Goal: Obtain resource: Download file/media

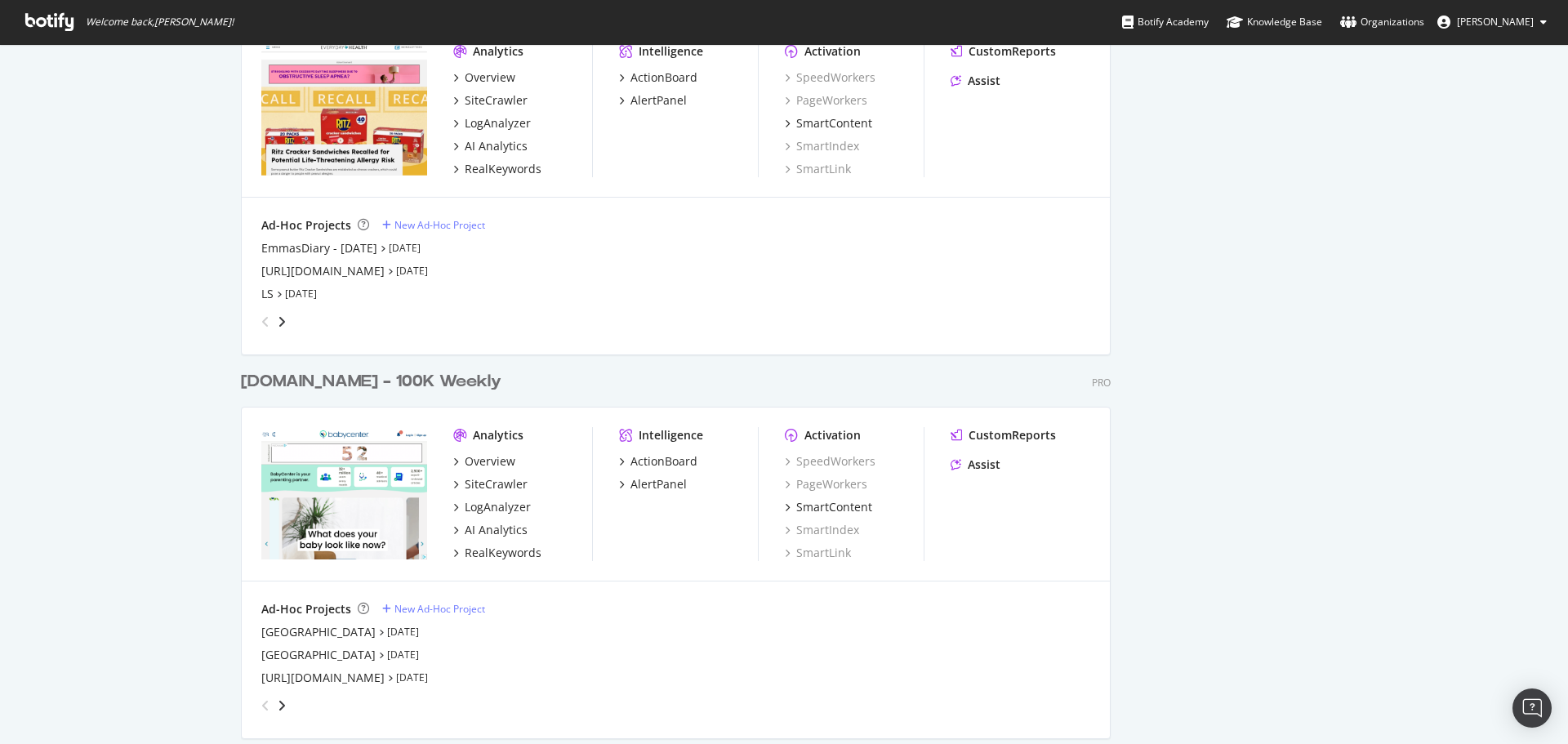
scroll to position [2042, 0]
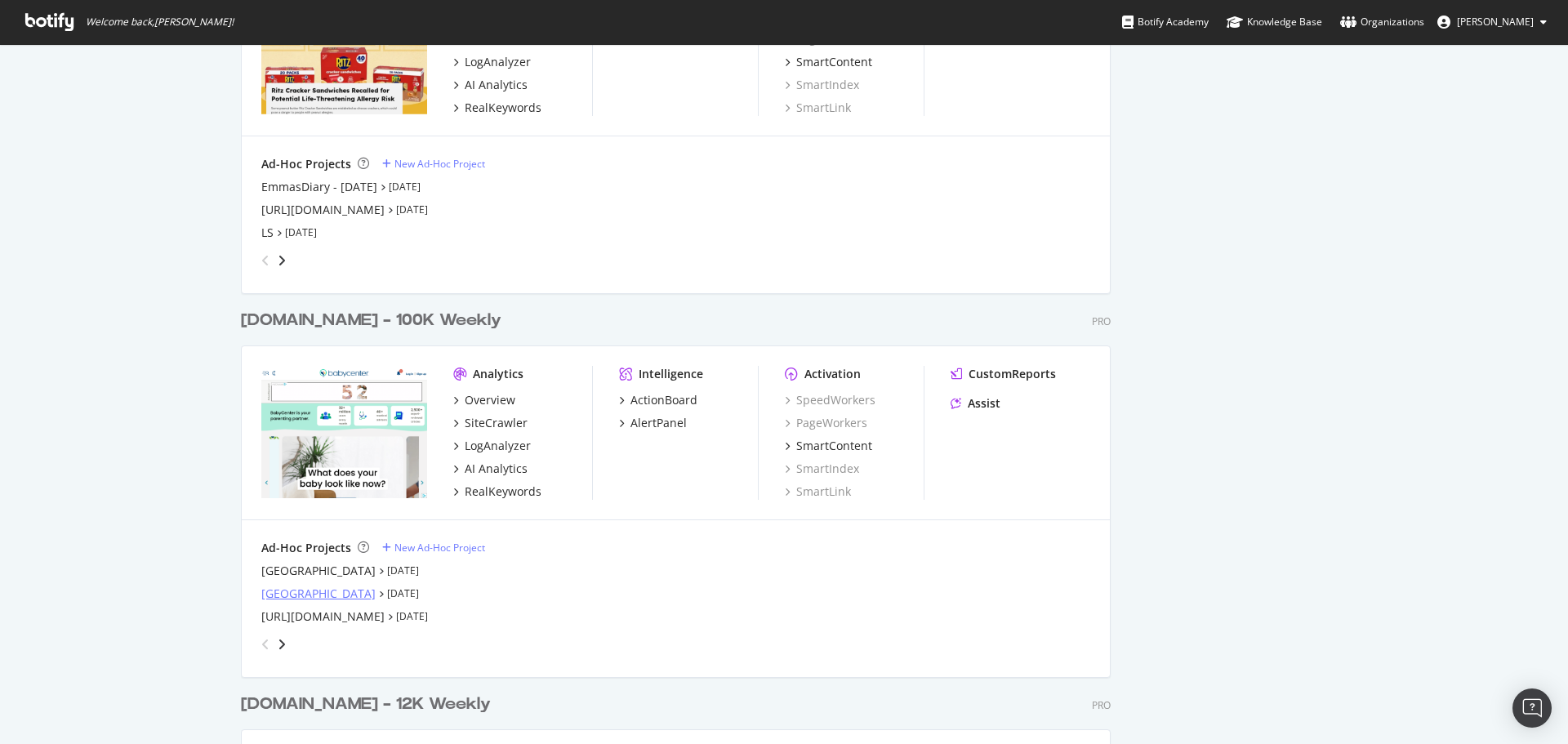
click at [284, 594] on div "[GEOGRAPHIC_DATA]" at bounding box center [319, 594] width 114 height 16
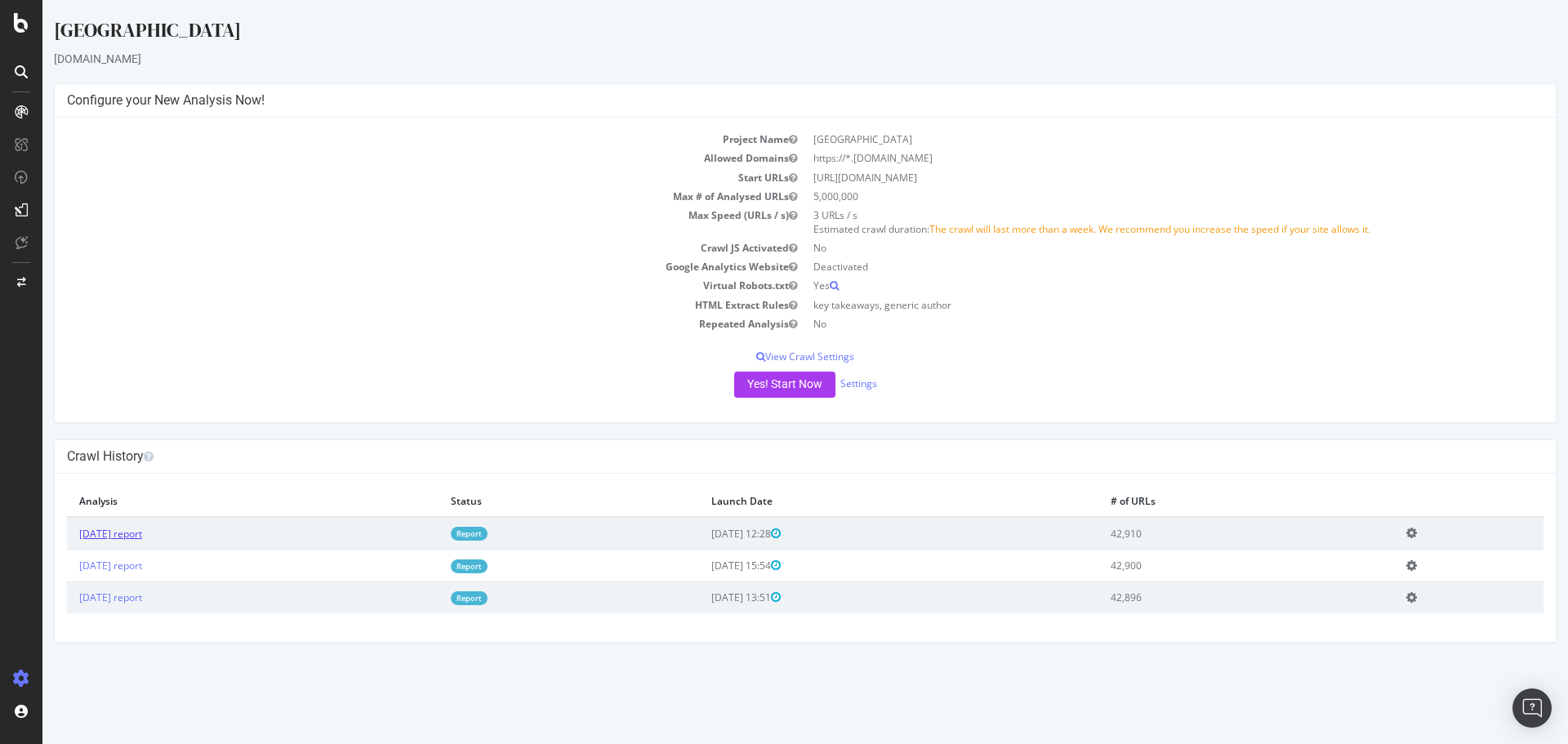
click at [117, 533] on link "[DATE] report" at bounding box center [110, 534] width 63 height 14
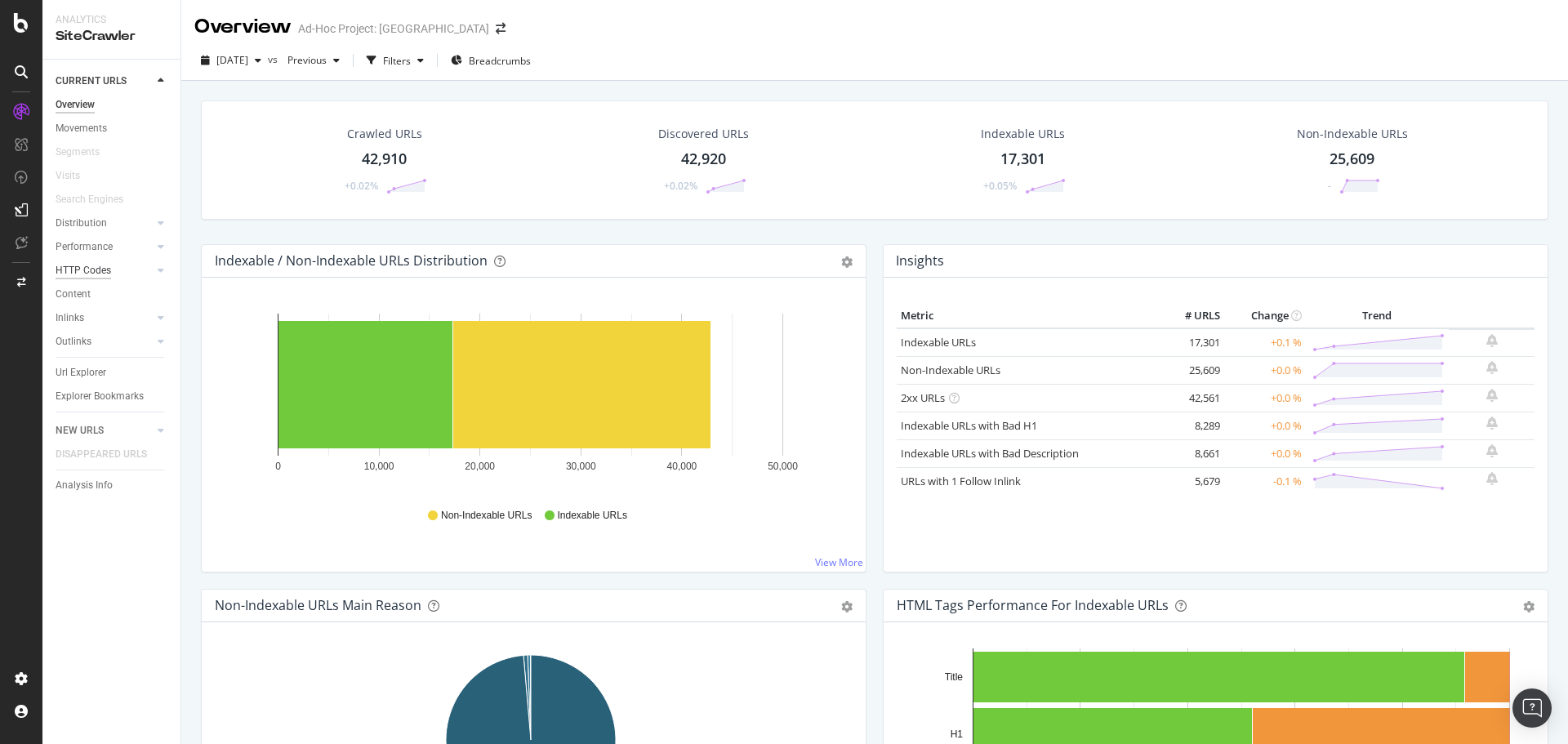
click at [75, 270] on div "HTTP Codes" at bounding box center [83, 271] width 56 height 17
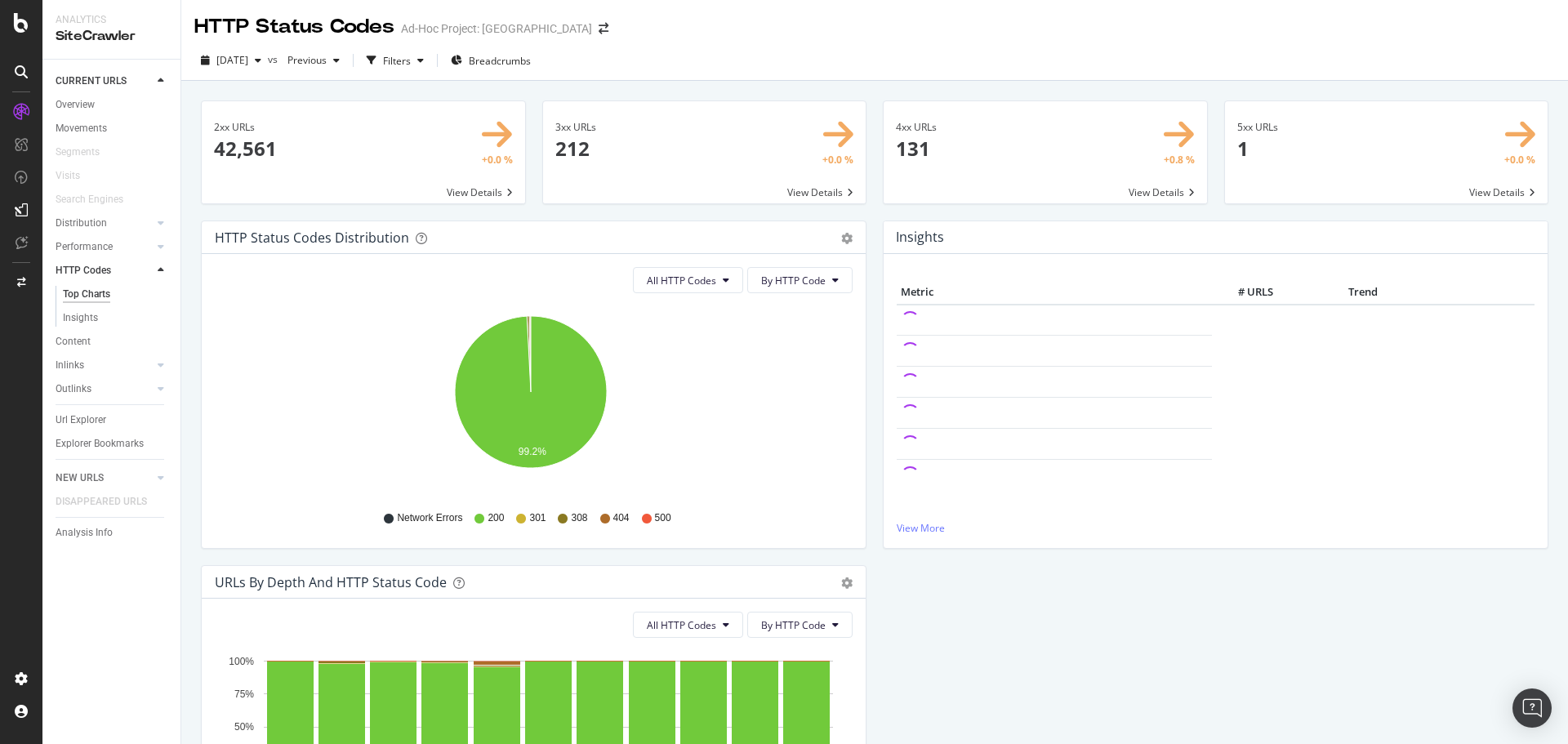
click at [1012, 132] on span at bounding box center [1045, 152] width 324 height 102
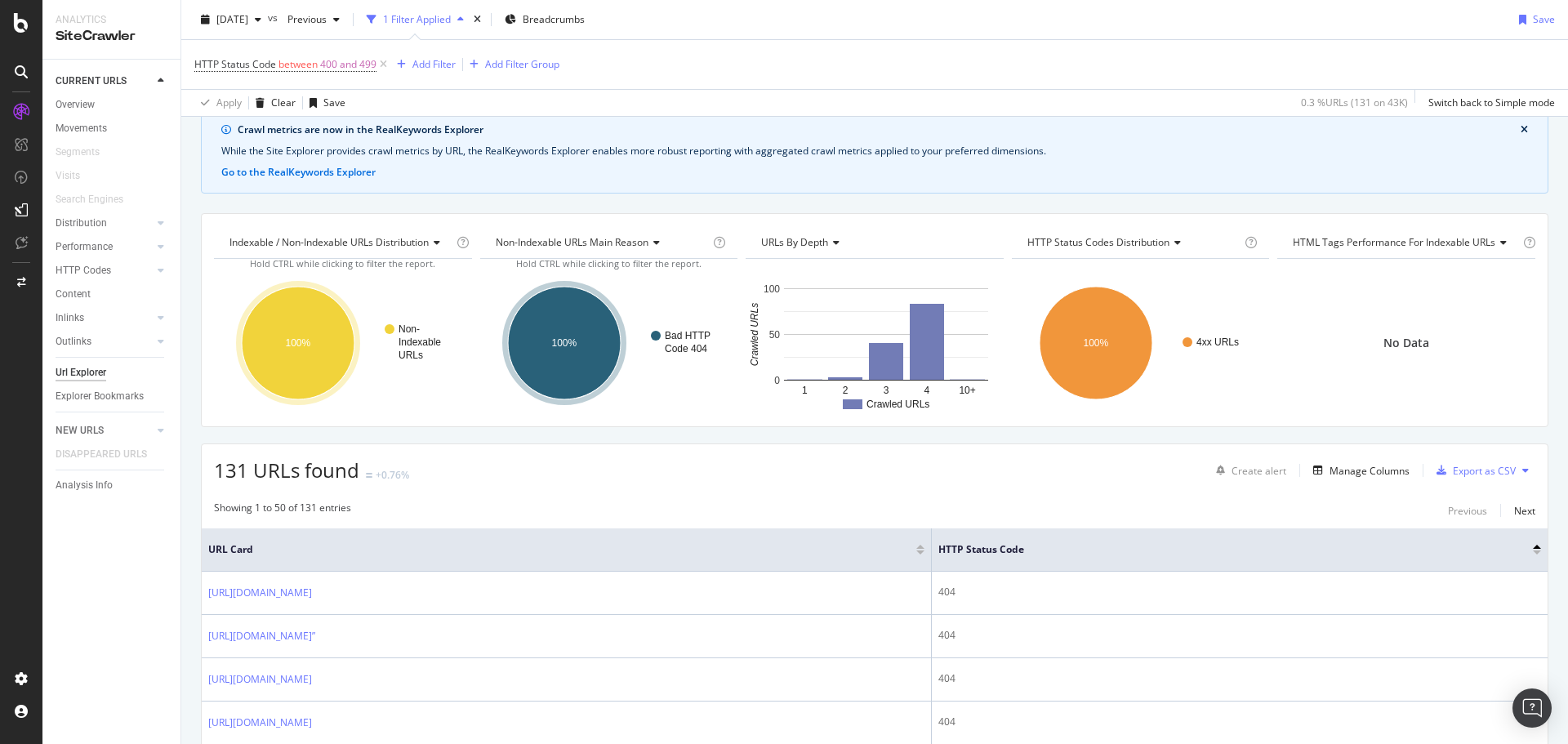
scroll to position [164, 0]
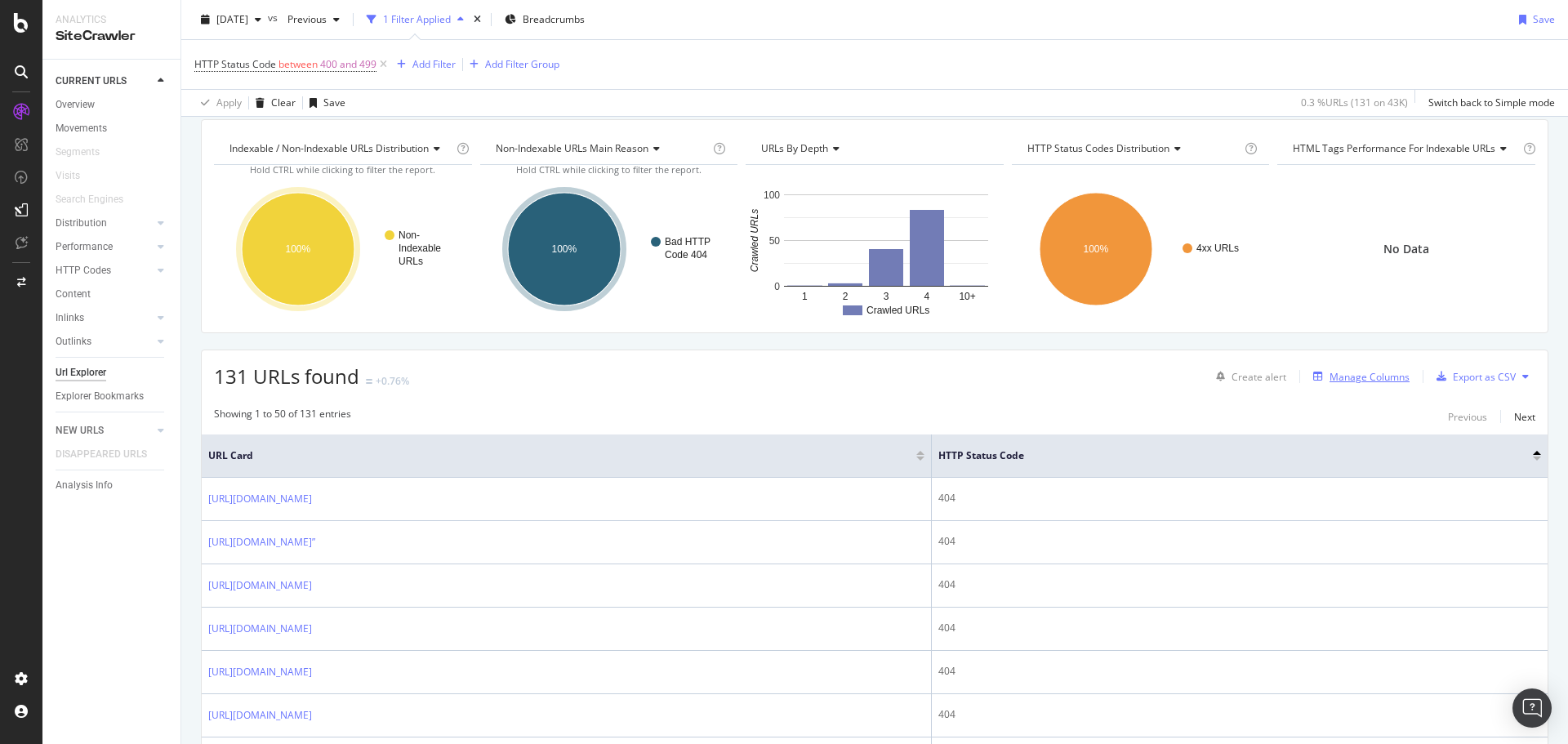
click at [1338, 373] on div "Manage Columns" at bounding box center [1369, 377] width 80 height 14
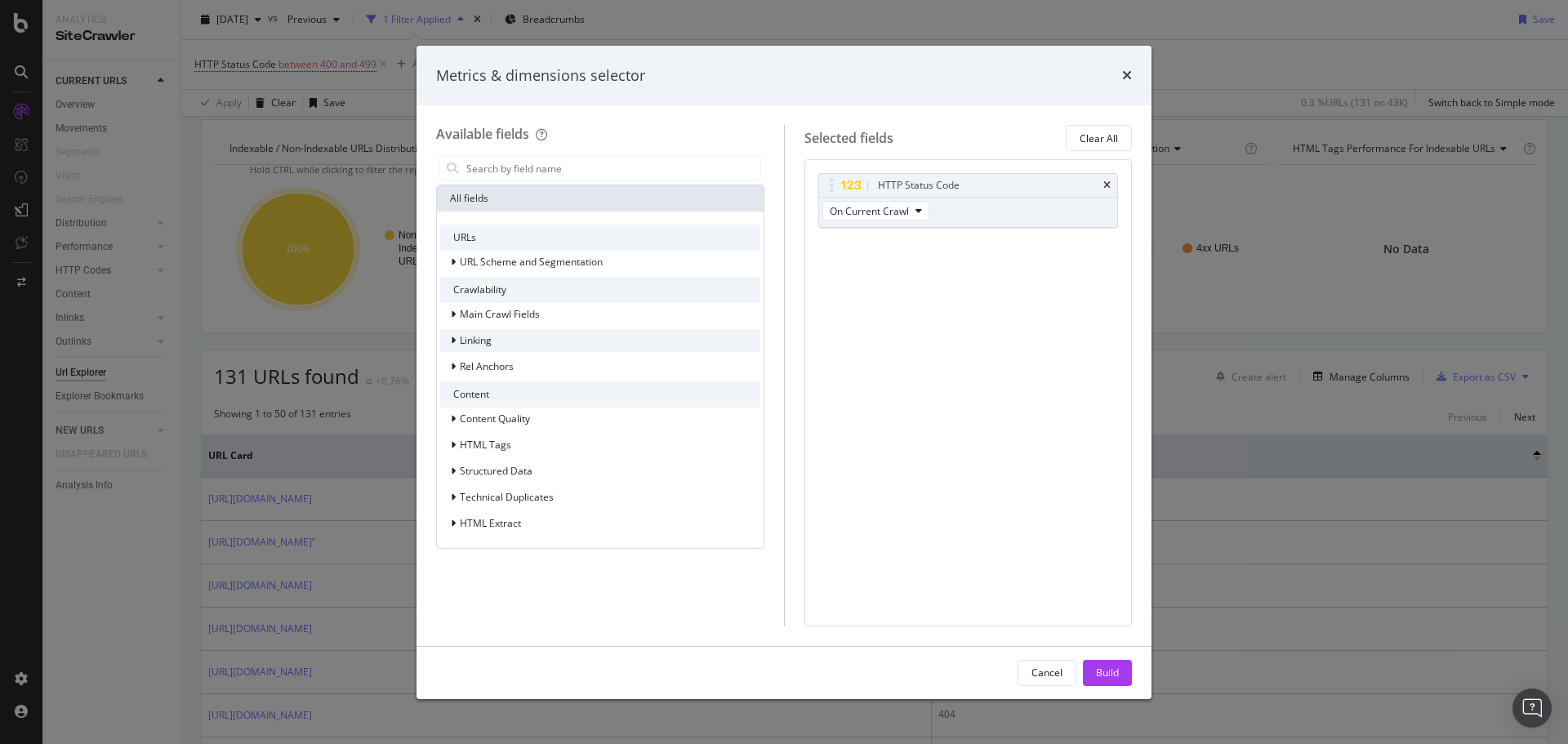
click at [527, 337] on div "Linking" at bounding box center [601, 341] width 320 height 23
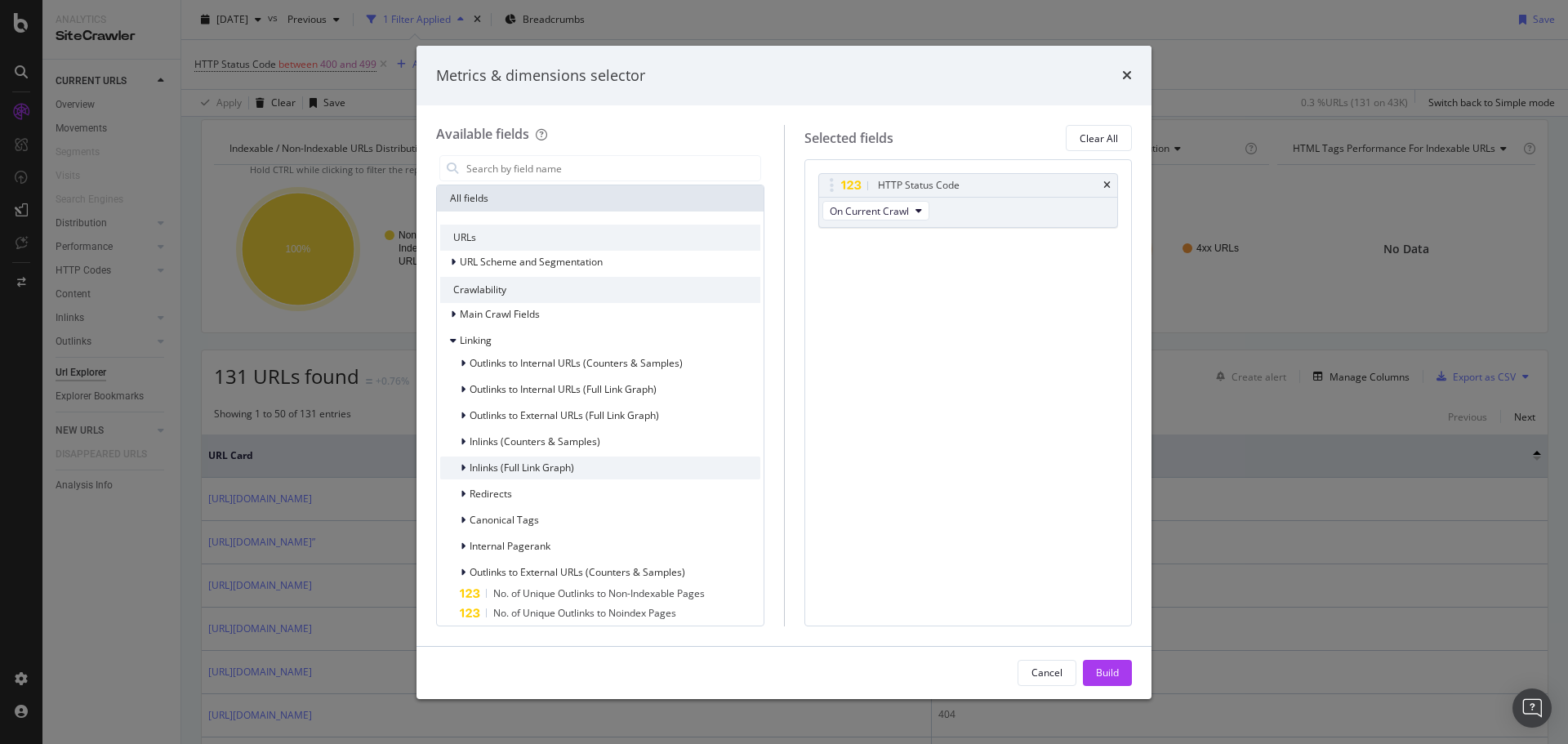
click at [534, 468] on span "Inlinks (Full Link Graph)" at bounding box center [522, 468] width 105 height 14
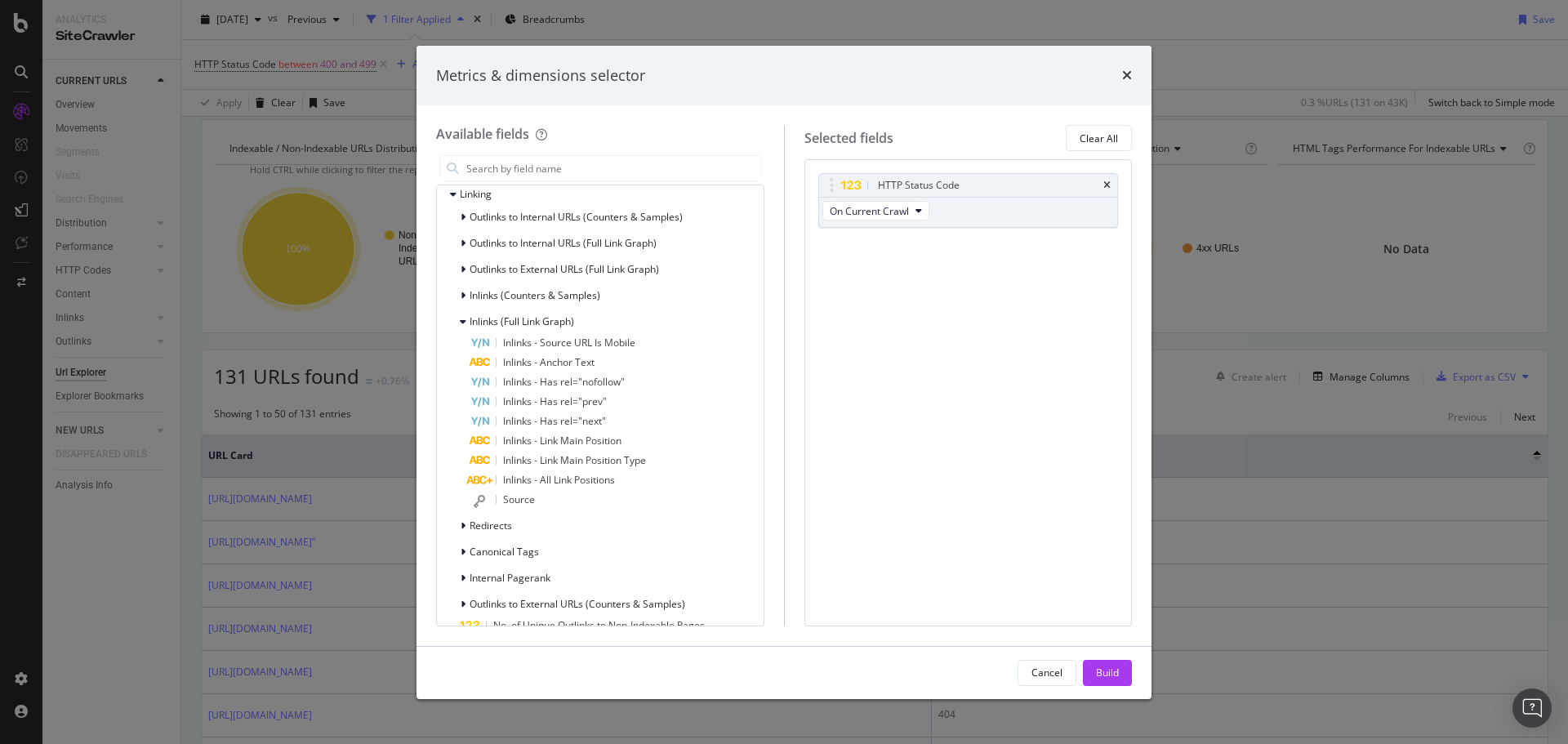
scroll to position [327, 0]
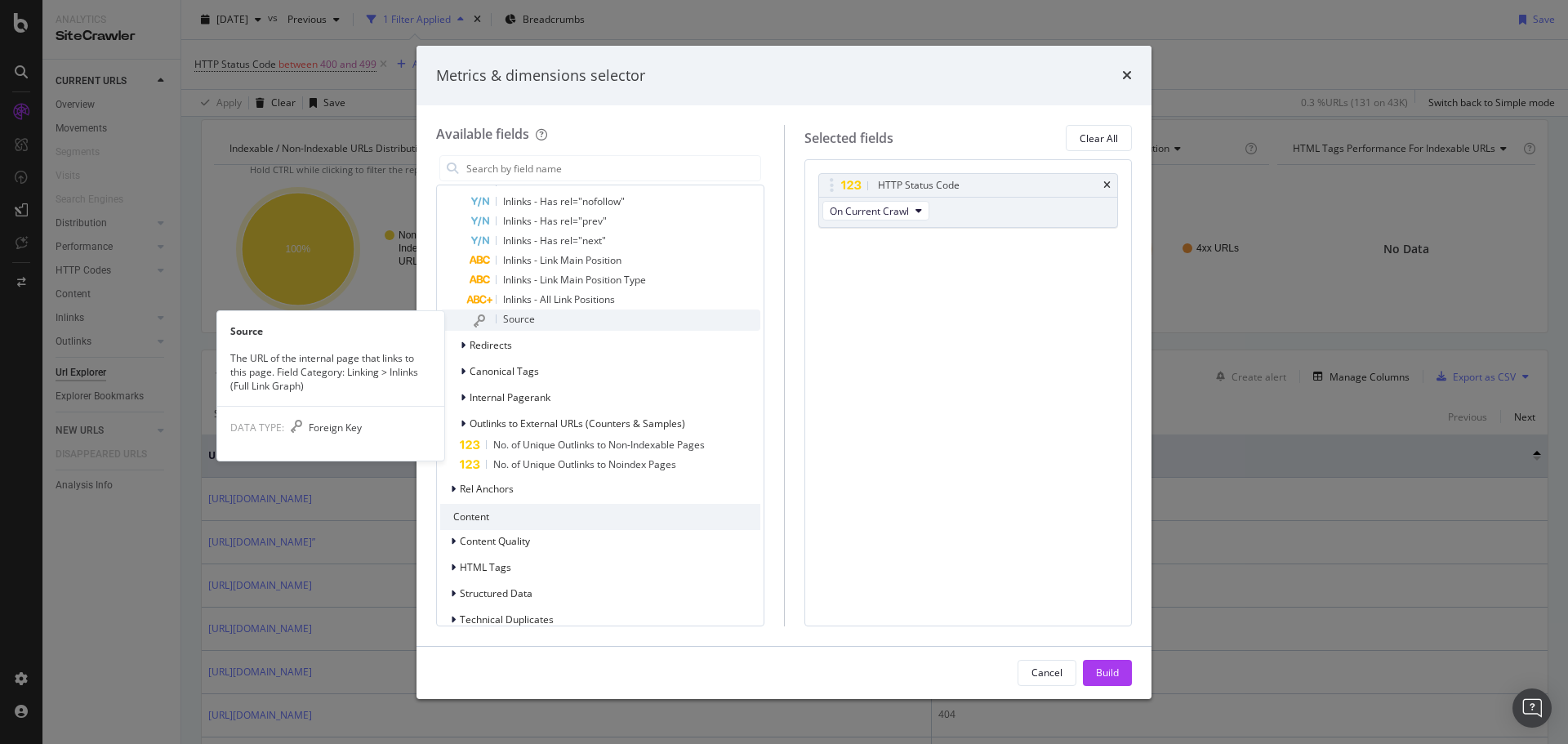
click at [523, 316] on span "Source" at bounding box center [519, 319] width 32 height 14
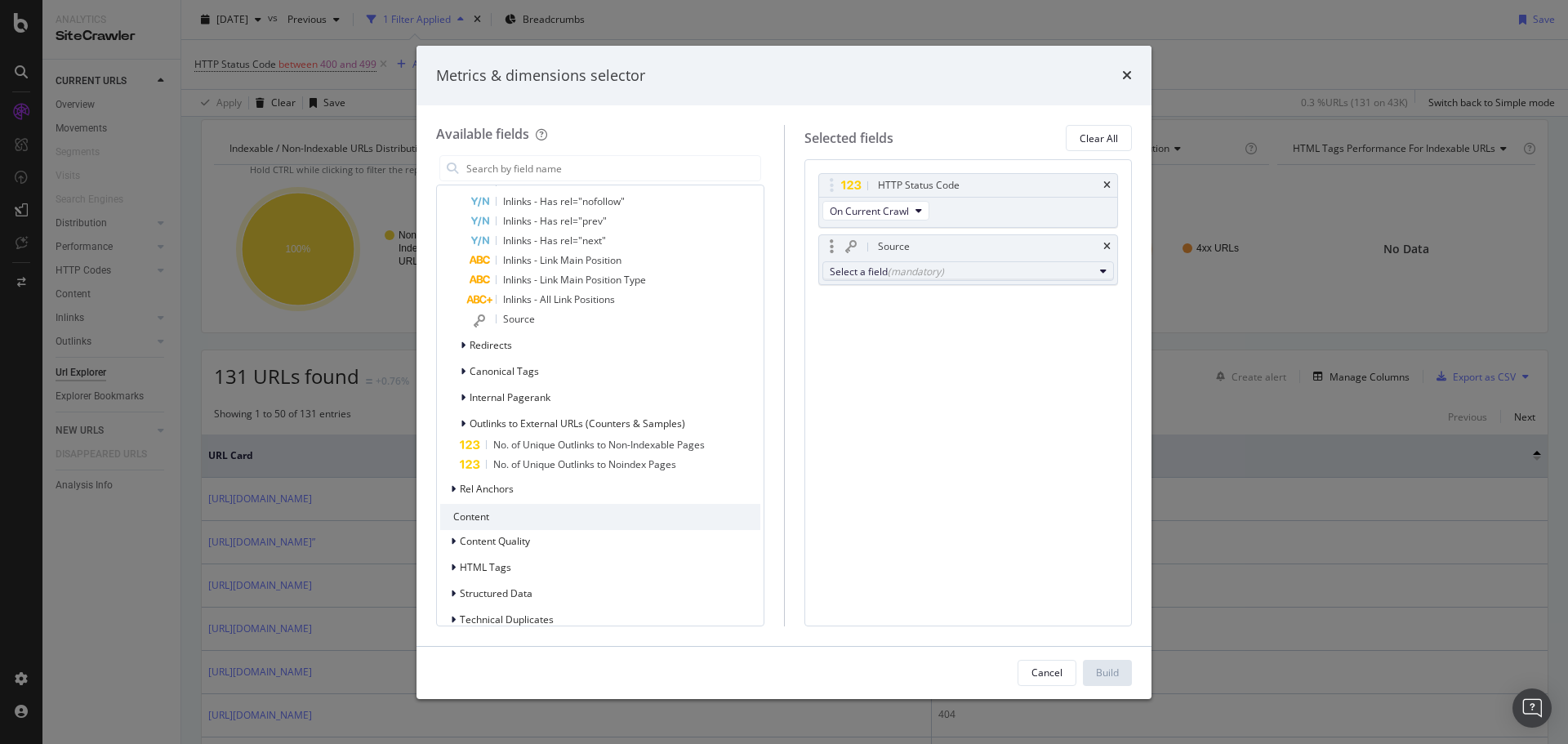
click at [945, 267] on div "Select a field (mandatory)" at bounding box center [962, 271] width 265 height 14
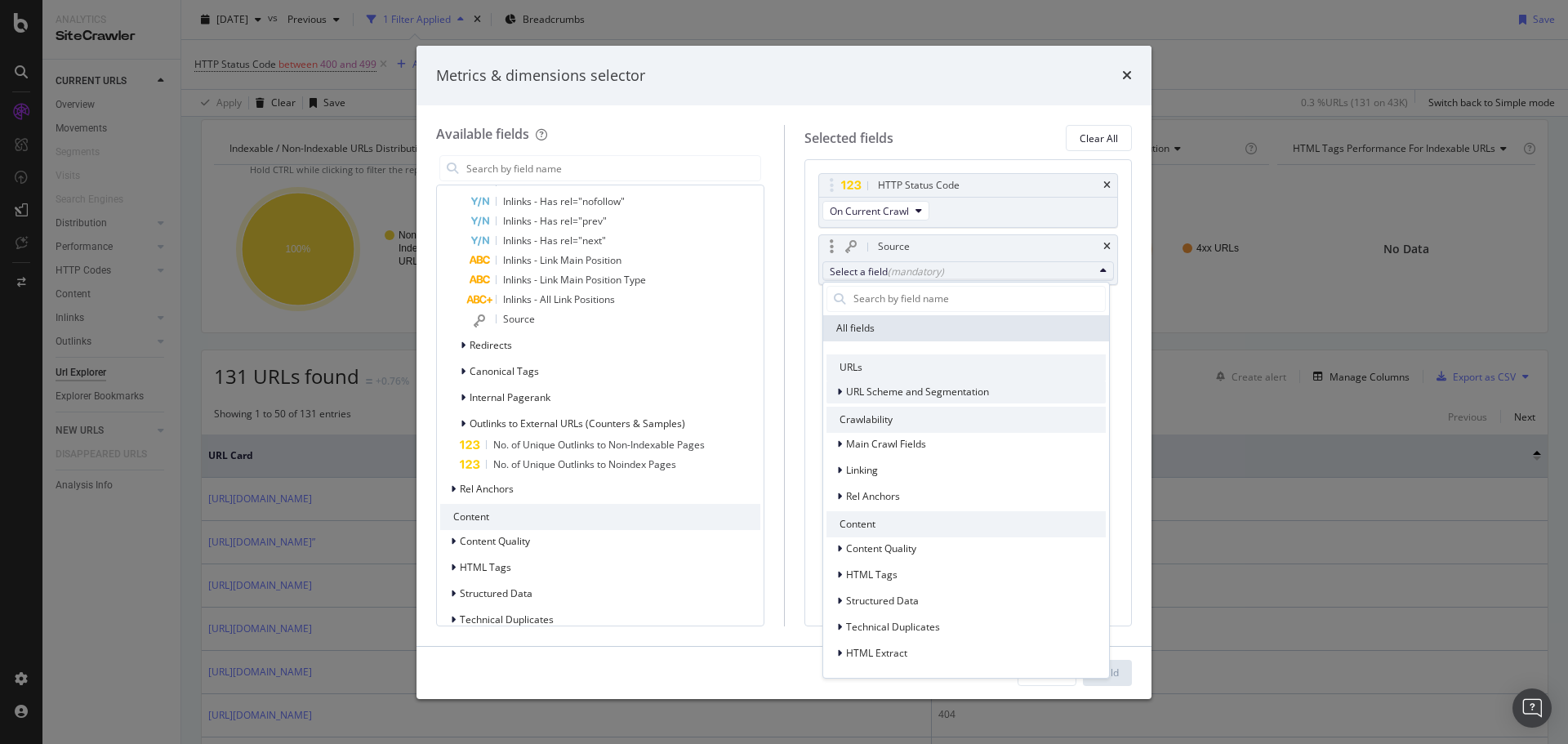
click at [918, 394] on span "URL Scheme and Segmentation" at bounding box center [917, 392] width 143 height 14
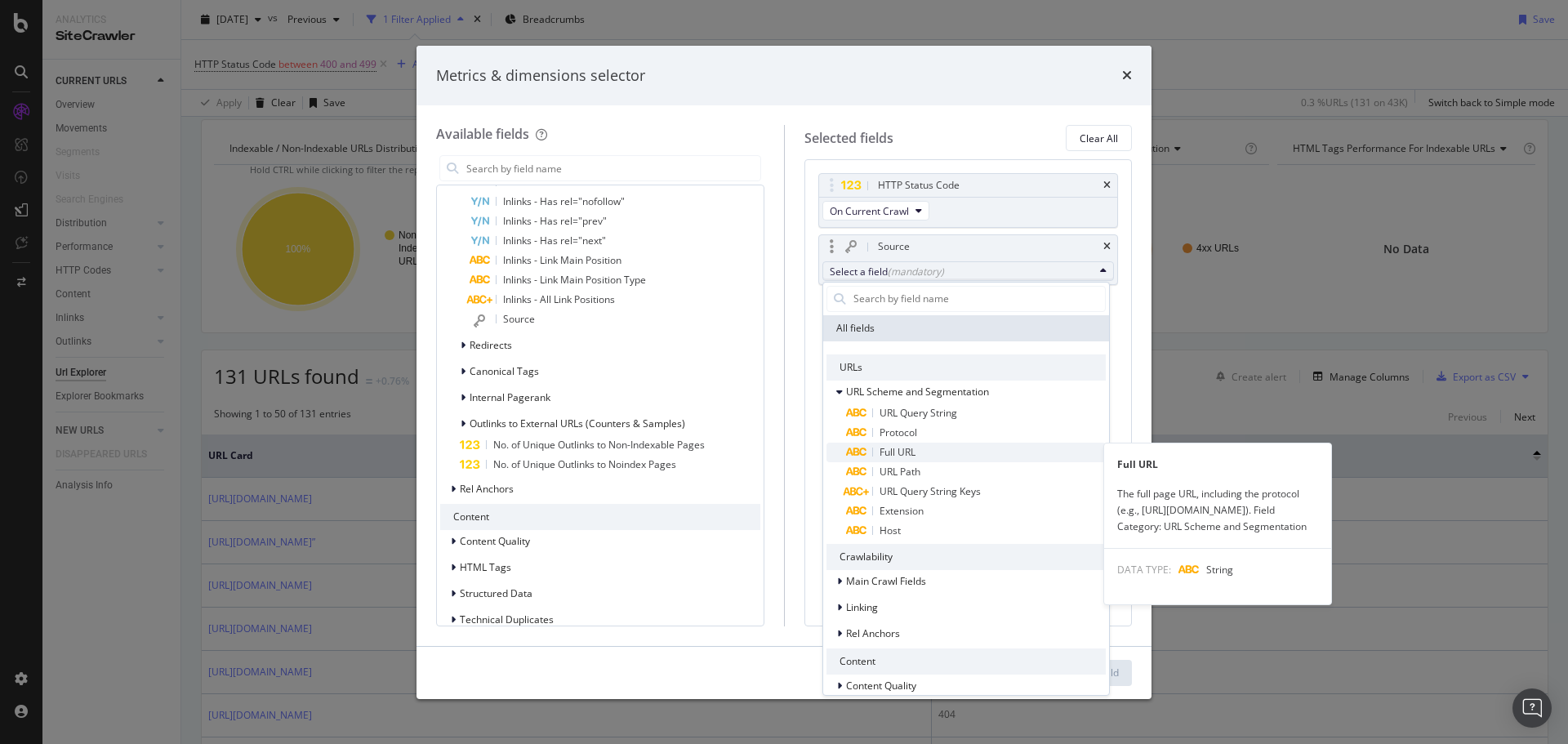
click at [915, 447] on span "Full URL" at bounding box center [897, 452] width 36 height 14
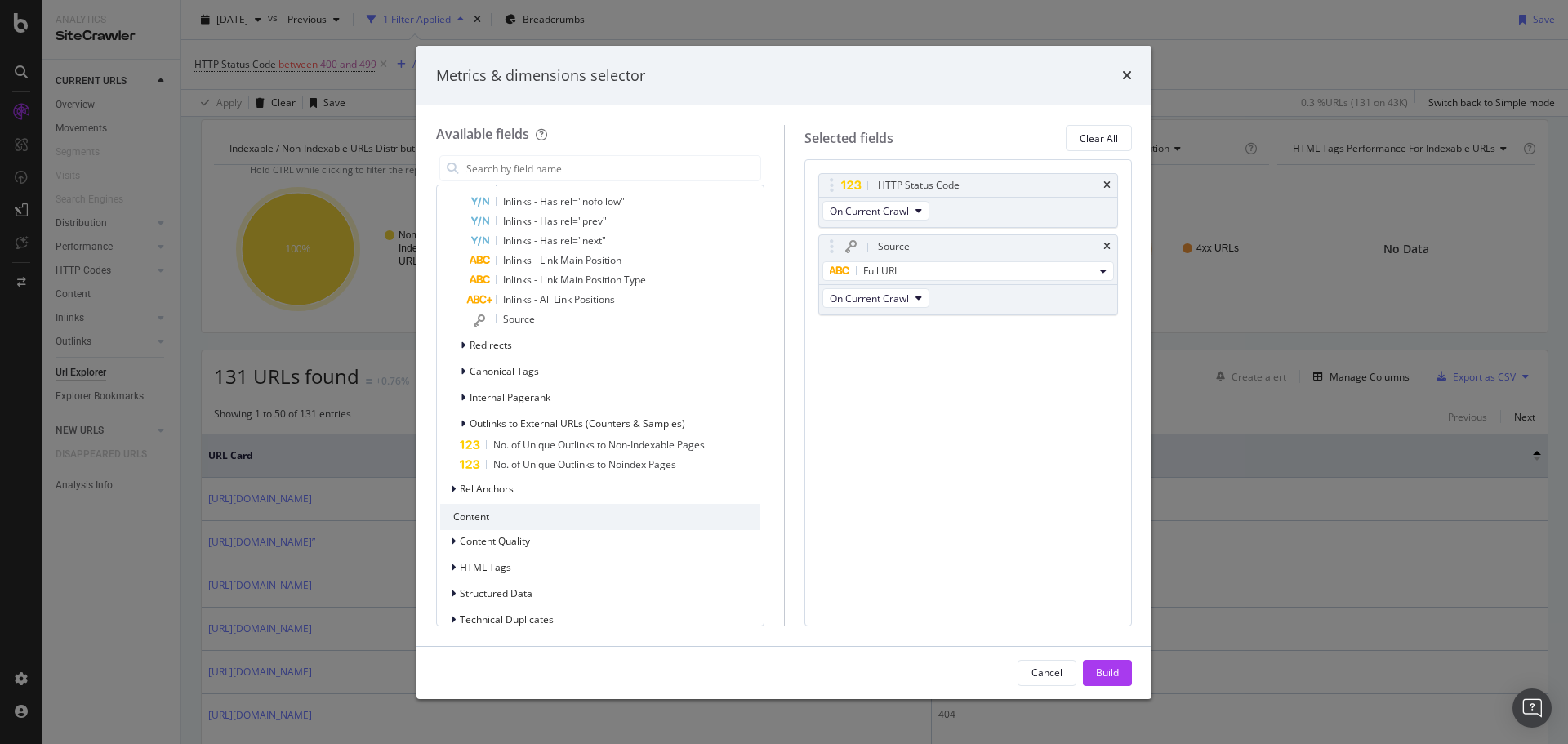
click at [1097, 664] on div "Build" at bounding box center [1107, 673] width 23 height 25
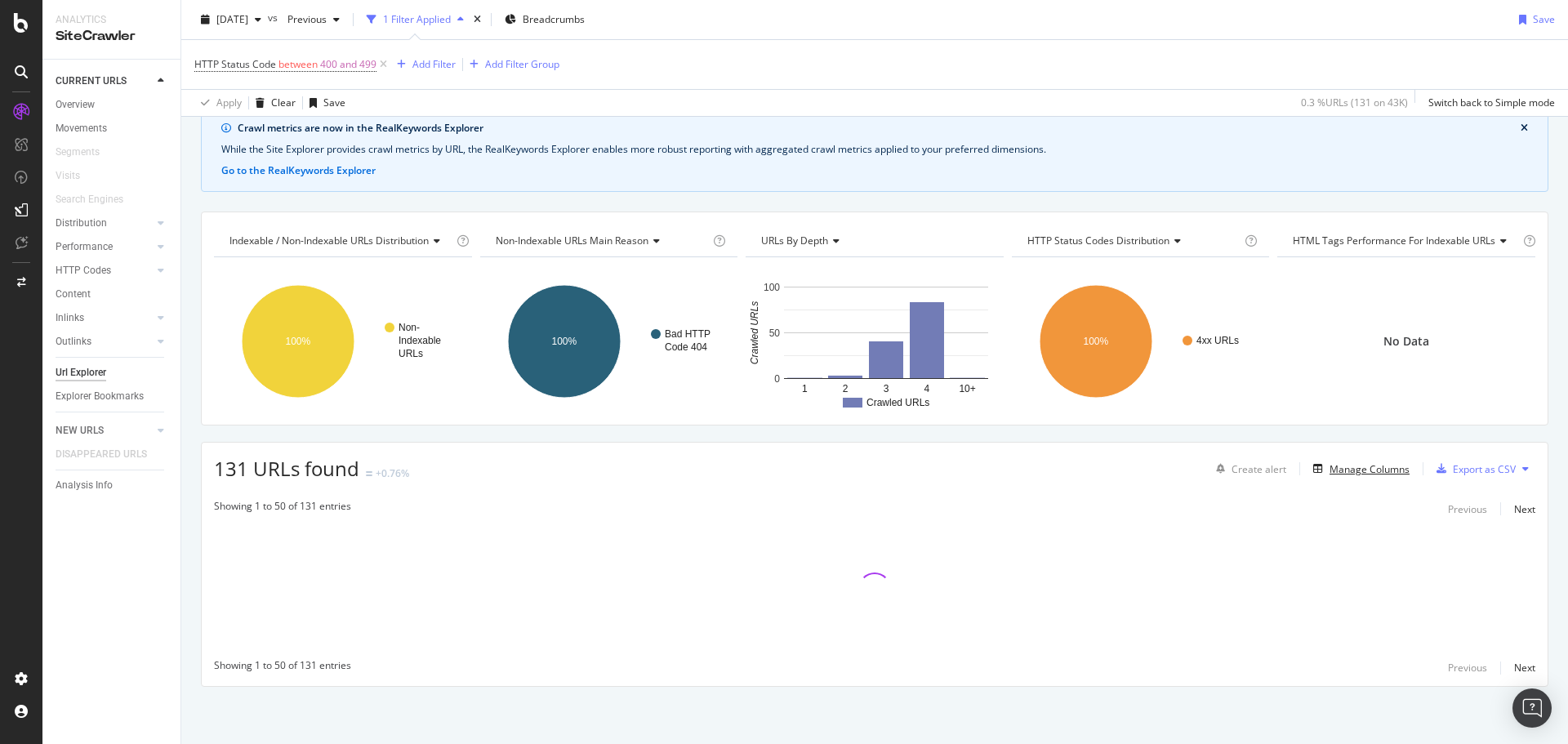
scroll to position [71, 0]
drag, startPoint x: 1110, startPoint y: 61, endPoint x: 1203, endPoint y: 92, distance: 98.0
click at [1110, 56] on div "HTTP Status Code between 400 and 499 Add Filter Add Filter Group" at bounding box center [874, 65] width 1360 height 49
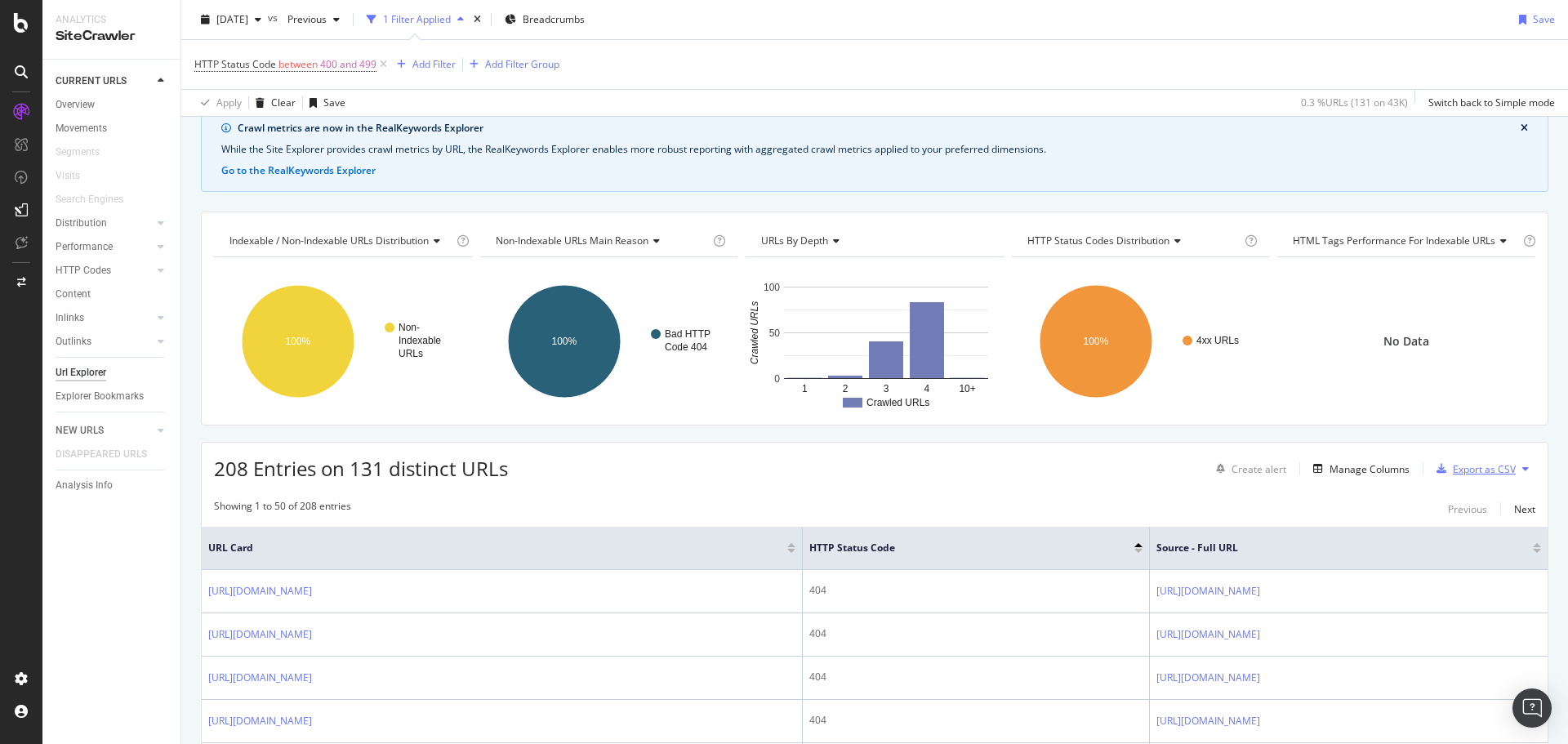
click at [1453, 472] on div "Export as CSV" at bounding box center [1484, 469] width 63 height 14
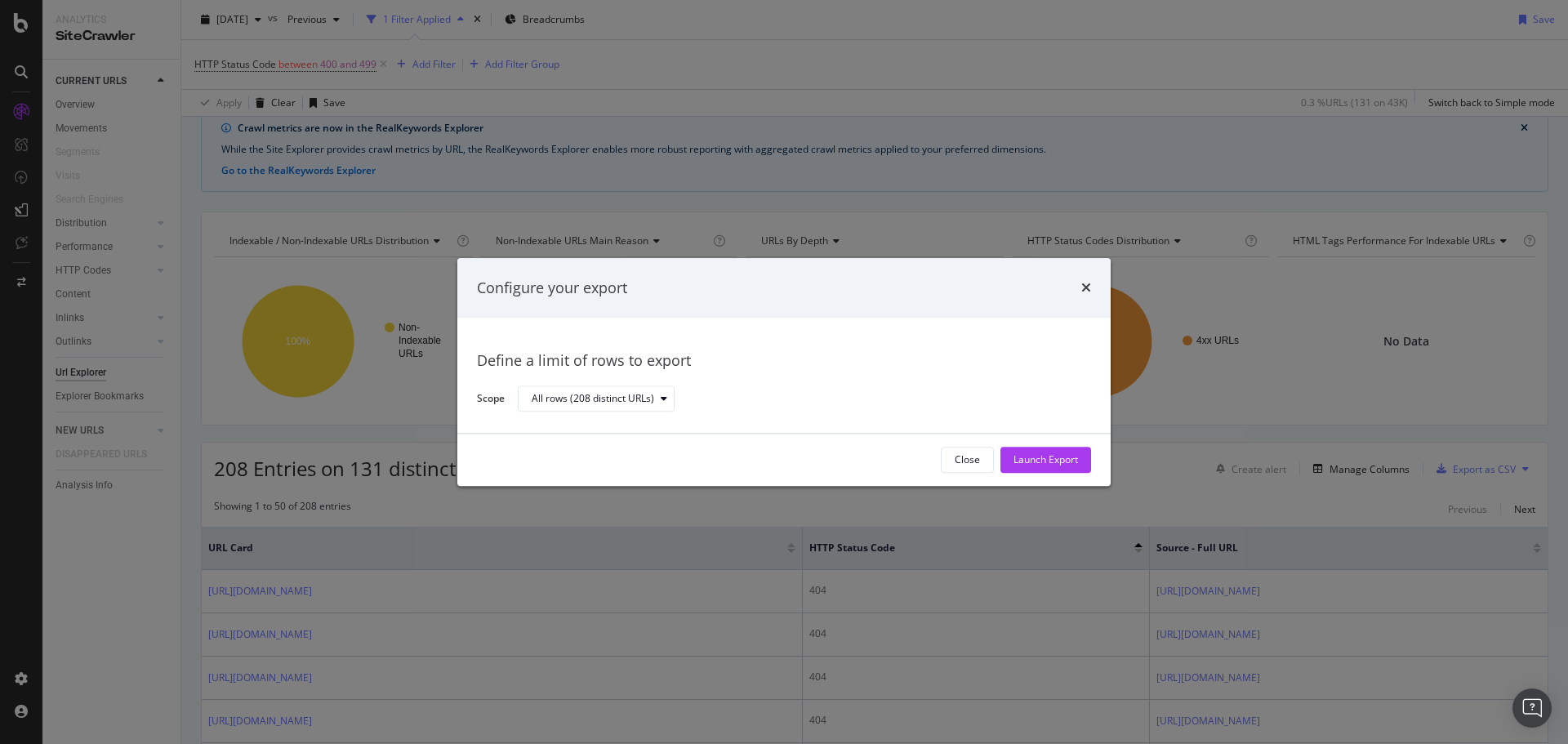
click at [1021, 458] on div "Launch Export" at bounding box center [1045, 460] width 65 height 14
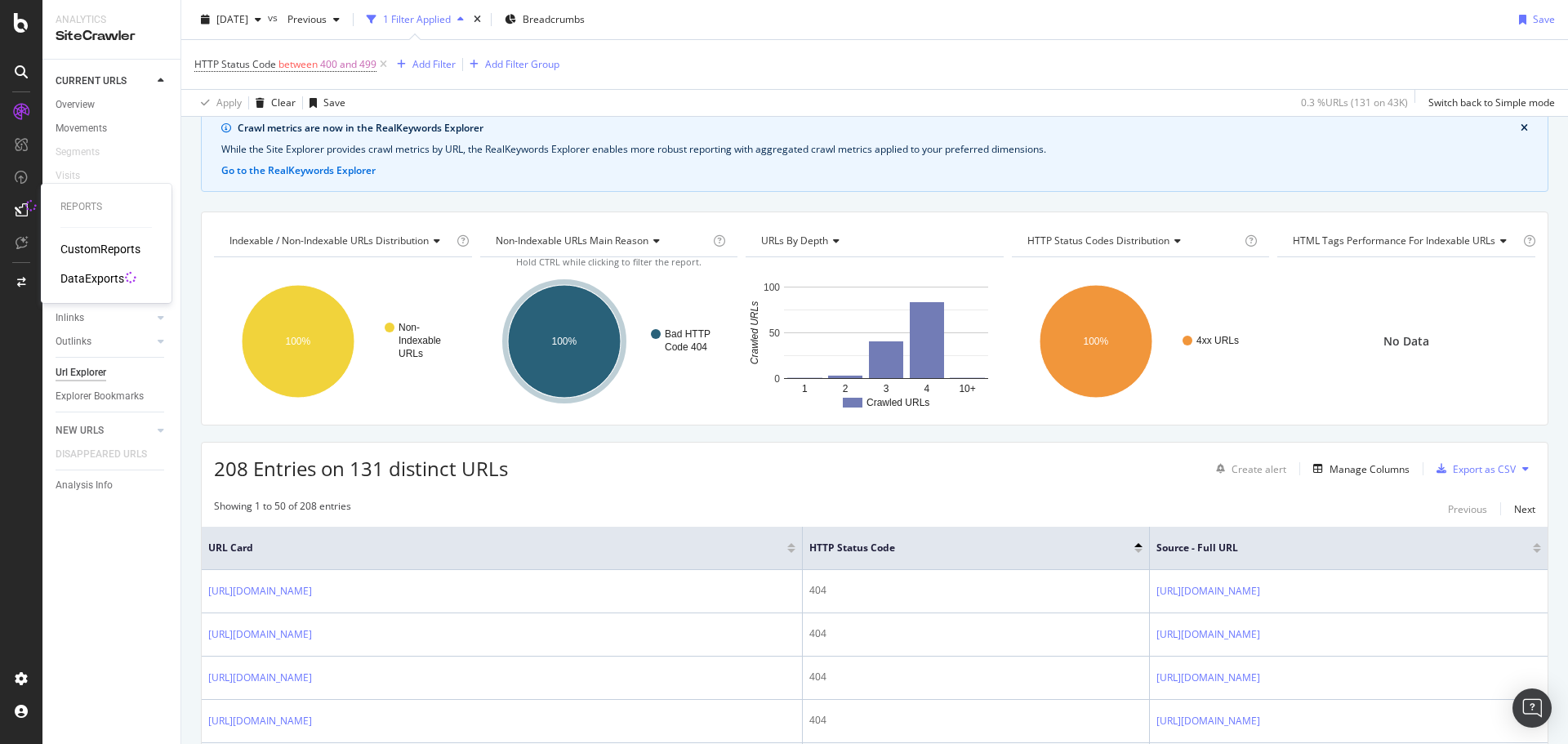
click at [97, 280] on div "DataExports" at bounding box center [92, 279] width 64 height 16
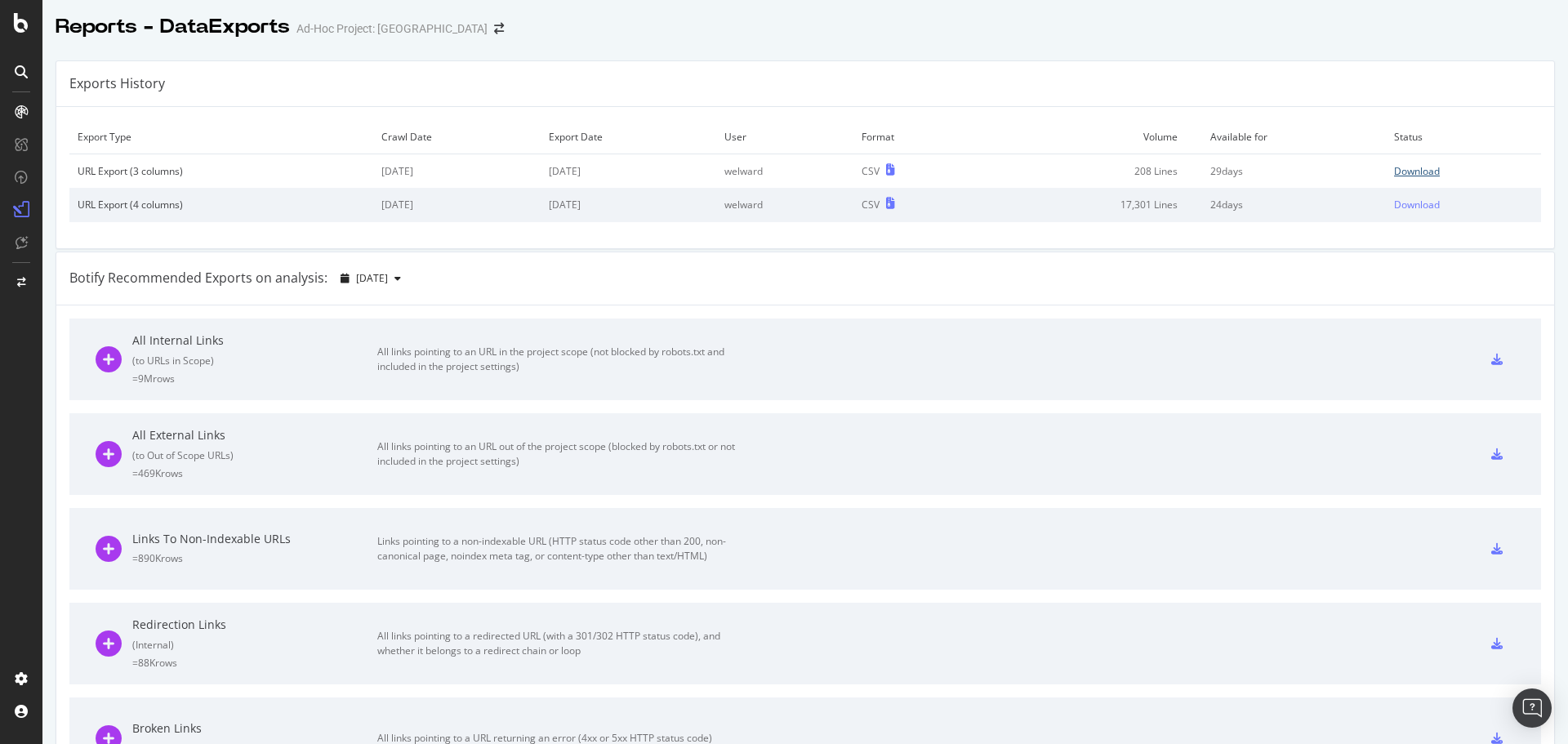
click at [1408, 173] on div "Download" at bounding box center [1417, 171] width 46 height 14
